Goal: Task Accomplishment & Management: Manage account settings

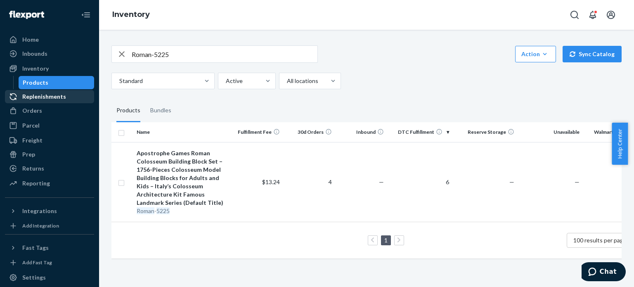
drag, startPoint x: 33, startPoint y: 109, endPoint x: 84, endPoint y: 92, distance: 53.8
click at [33, 109] on div "Orders" at bounding box center [32, 111] width 20 height 8
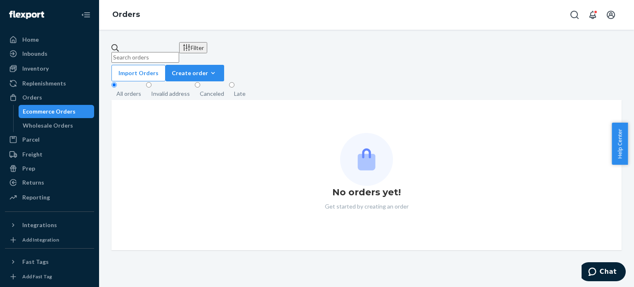
click at [179, 52] on input "text" at bounding box center [146, 57] width 68 height 11
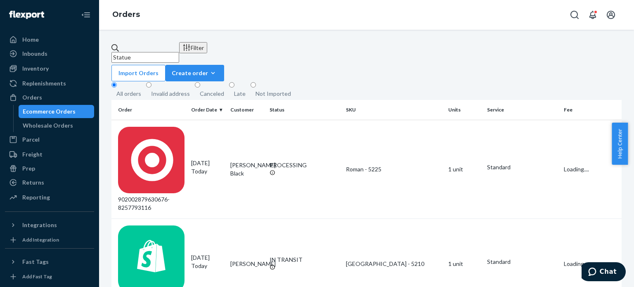
type input "Statue"
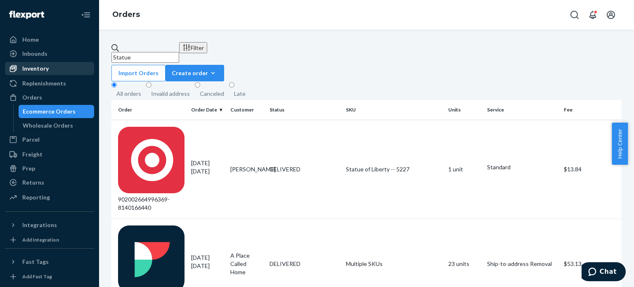
click at [46, 70] on div "Inventory" at bounding box center [35, 68] width 26 height 8
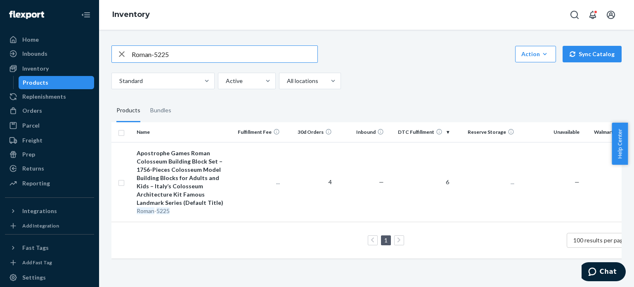
drag, startPoint x: 178, startPoint y: 58, endPoint x: 91, endPoint y: 58, distance: 86.7
click at [91, 58] on div "Home Inbounds Shipping Plans Problems Inventory Products Replenishments Orders …" at bounding box center [317, 143] width 634 height 287
type input "statue"
